Goal: Information Seeking & Learning: Compare options

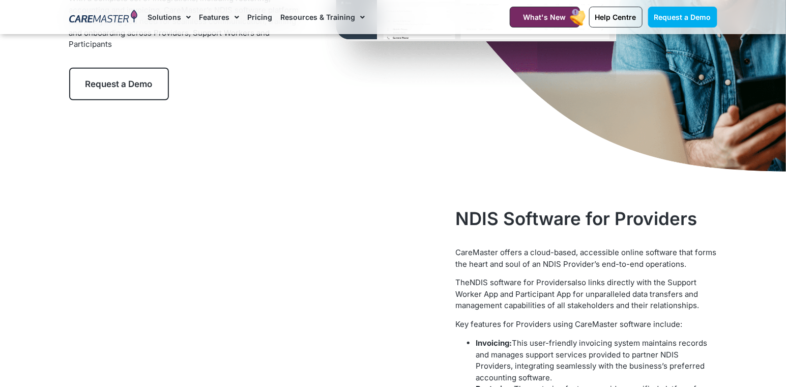
scroll to position [277, 0]
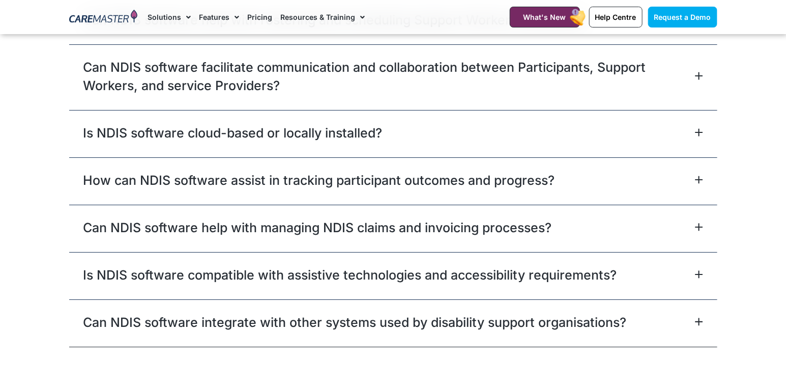
scroll to position [3828, 0]
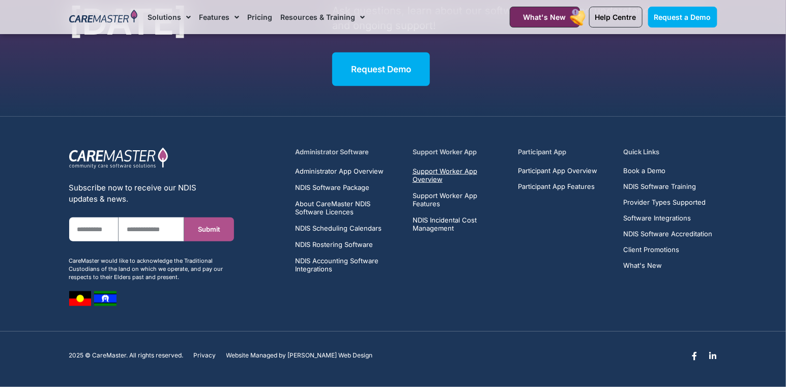
click at [458, 167] on span "Support Worker App Overview" at bounding box center [460, 175] width 94 height 16
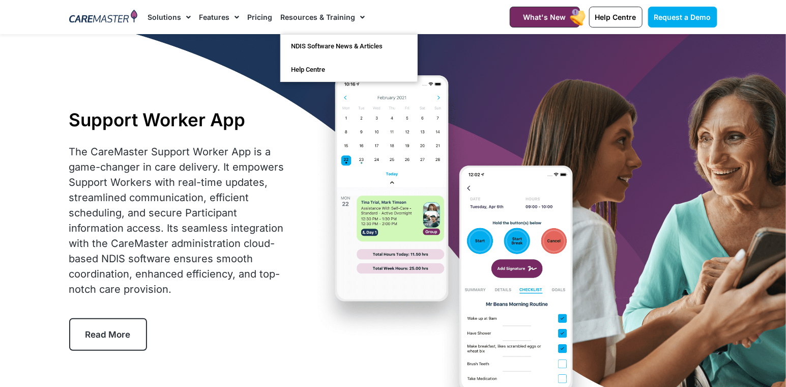
click at [260, 14] on link "Pricing" at bounding box center [259, 17] width 25 height 34
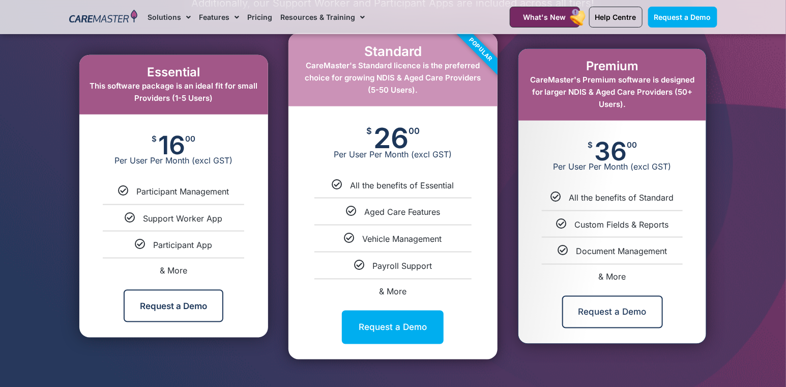
scroll to position [555, 0]
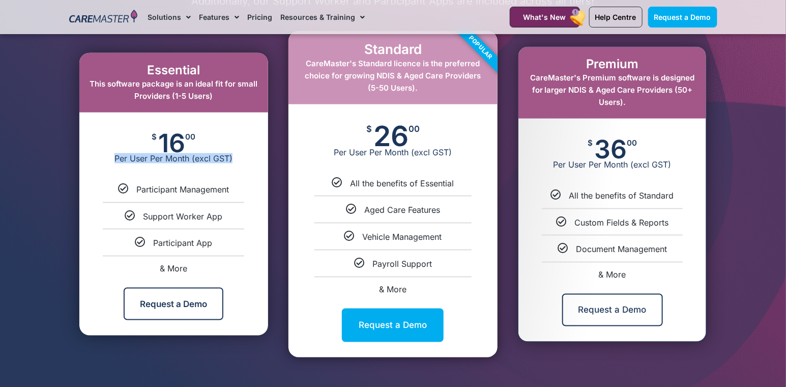
drag, startPoint x: 98, startPoint y: 167, endPoint x: 248, endPoint y: 178, distance: 149.9
click at [248, 178] on div "$ 16 00 Per User Per Month (excl GST)" at bounding box center [173, 147] width 189 height 71
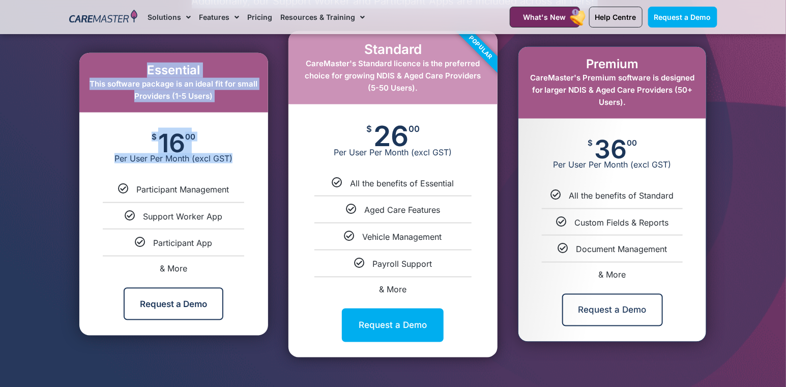
drag, startPoint x: 248, startPoint y: 178, endPoint x: 54, endPoint y: 174, distance: 193.4
click at [54, 174] on section "Our Packages Pricing is per user, with the choice of monthly or annual billing.…" at bounding box center [393, 154] width 786 height 492
click at [255, 178] on div "$ 16 00 Per User Per Month (excl GST)" at bounding box center [173, 147] width 189 height 71
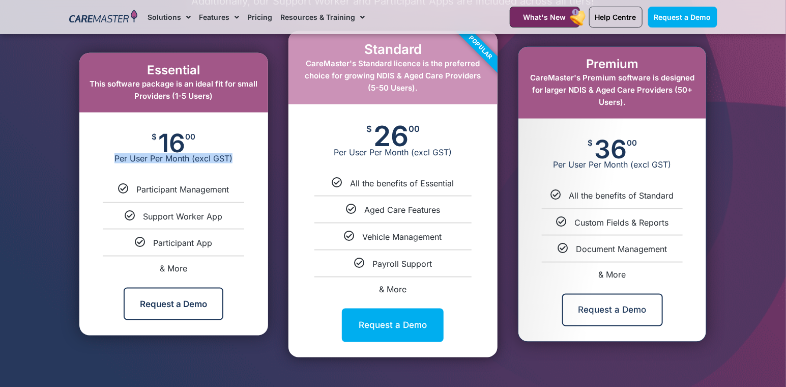
drag, startPoint x: 247, startPoint y: 174, endPoint x: 92, endPoint y: 125, distance: 162.7
click at [92, 125] on div "$ 16 00 Per User Per Month (excl GST)" at bounding box center [173, 147] width 189 height 71
click at [265, 194] on li "Participant Management" at bounding box center [173, 189] width 189 height 11
drag, startPoint x: 320, startPoint y: 128, endPoint x: 419, endPoint y: 136, distance: 99.0
click at [414, 135] on div "$ 26 00 Per User Per Month (excl GST)" at bounding box center [392, 140] width 209 height 73
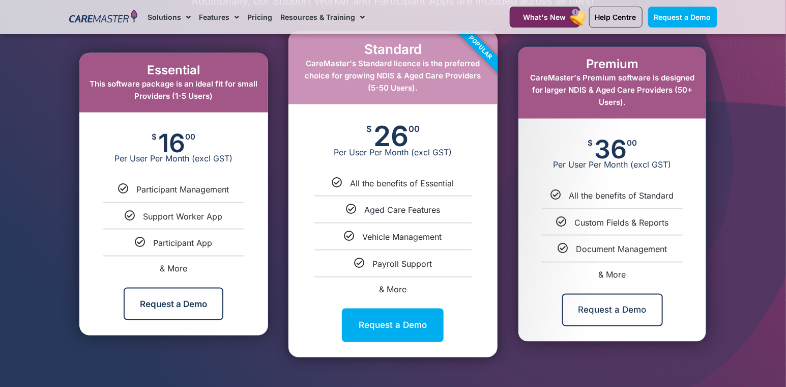
click at [422, 157] on span "Per User Per Month (excl GST)" at bounding box center [392, 152] width 209 height 10
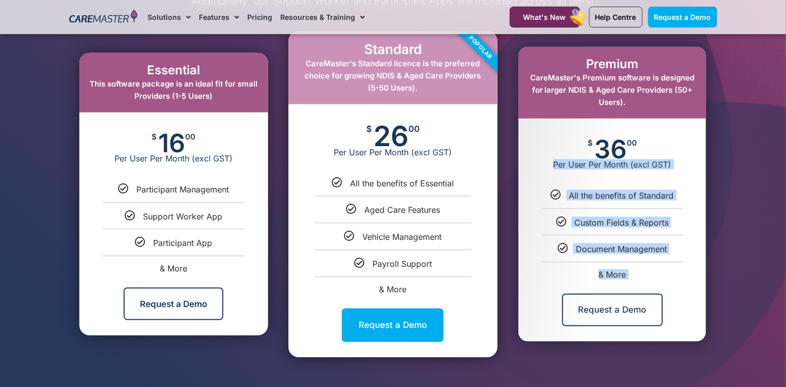
drag, startPoint x: 528, startPoint y: 142, endPoint x: 562, endPoint y: 308, distance: 169.7
click at [562, 308] on div "Premium CareMaster's Premium software is designed for larger NDIS & Aged Care P…" at bounding box center [612, 194] width 188 height 295
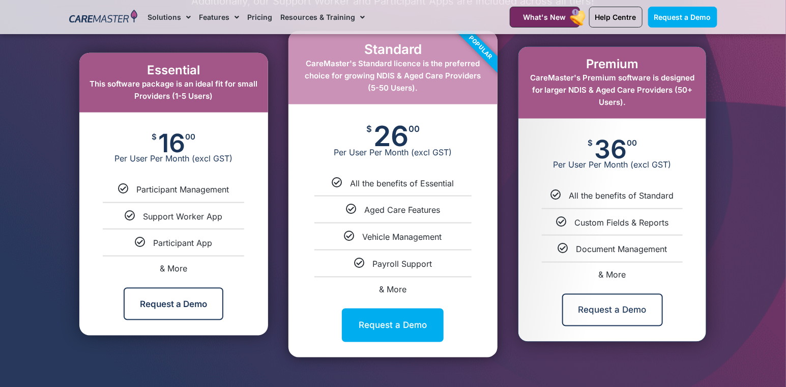
click at [671, 318] on div "Request a Demo" at bounding box center [612, 309] width 188 height 63
drag, startPoint x: 114, startPoint y: 62, endPoint x: 204, endPoint y: 345, distance: 297.8
click at [204, 345] on div "Essential This software package is an ideal fit for small Providers (1-5 Users)…" at bounding box center [173, 194] width 219 height 336
click at [239, 293] on div "Request a Demo" at bounding box center [173, 303] width 189 height 63
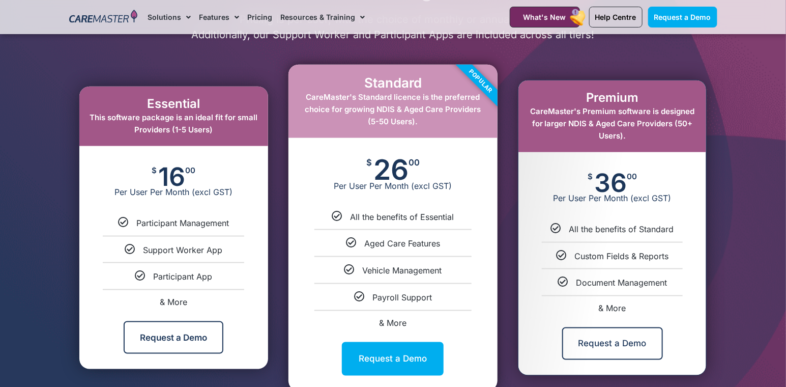
scroll to position [370, 0]
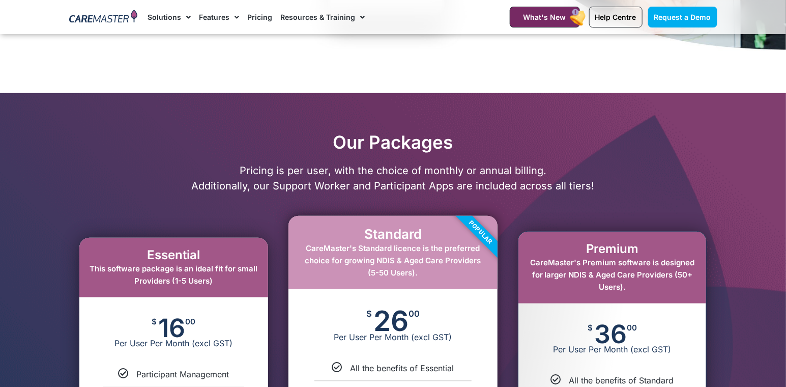
drag, startPoint x: 196, startPoint y: 320, endPoint x: 156, endPoint y: 330, distance: 41.3
click at [156, 330] on div "$ 16 00 Per User Per Month (excl GST)" at bounding box center [173, 332] width 189 height 71
drag, startPoint x: 175, startPoint y: 284, endPoint x: 227, endPoint y: 293, distance: 53.1
click at [227, 293] on div "Essential This software package is an ideal fit for small Providers (1-5 Users)" at bounding box center [173, 268] width 189 height 60
click at [397, 277] on span "CareMaster's Standard licence is the preferred choice for growing NDIS & Aged C…" at bounding box center [393, 260] width 176 height 34
